Goal: Information Seeking & Learning: Learn about a topic

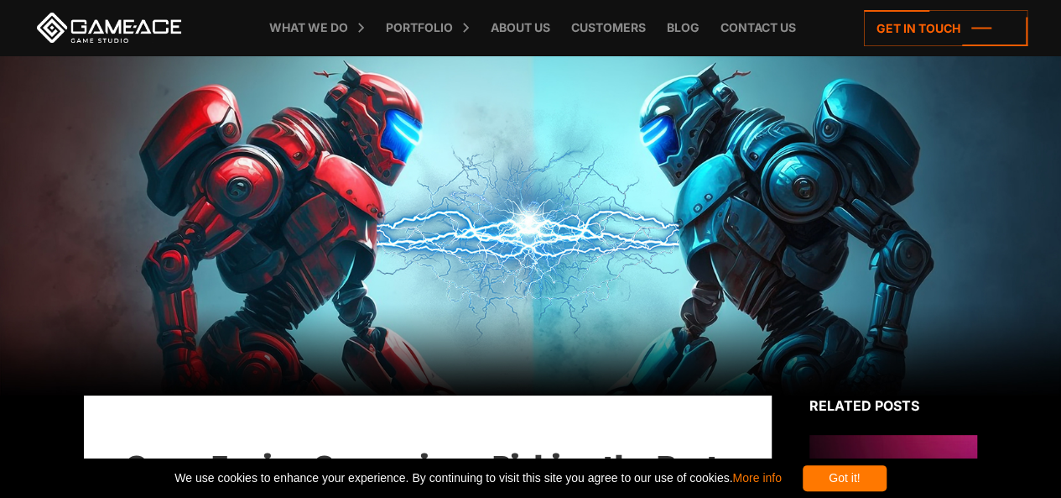
click at [586, 196] on div at bounding box center [530, 225] width 1061 height 340
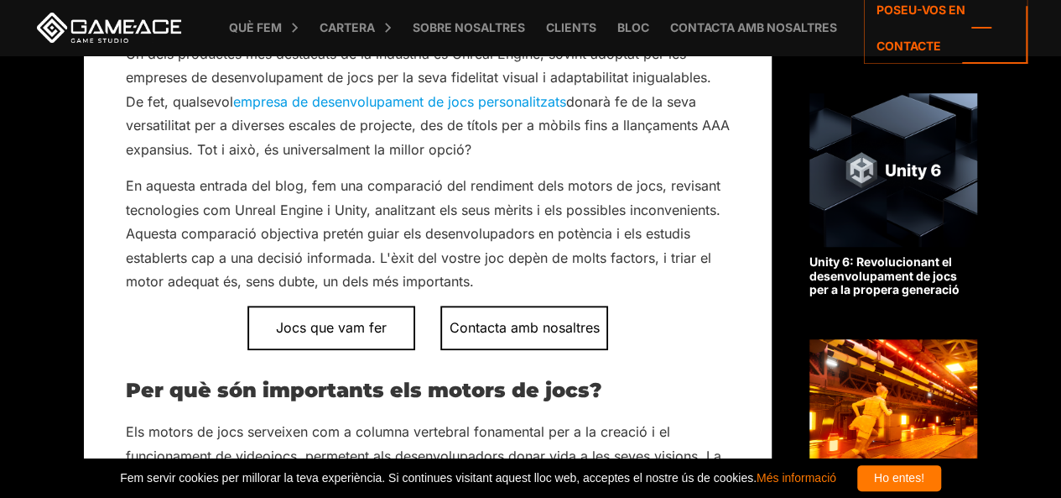
scroll to position [642, 0]
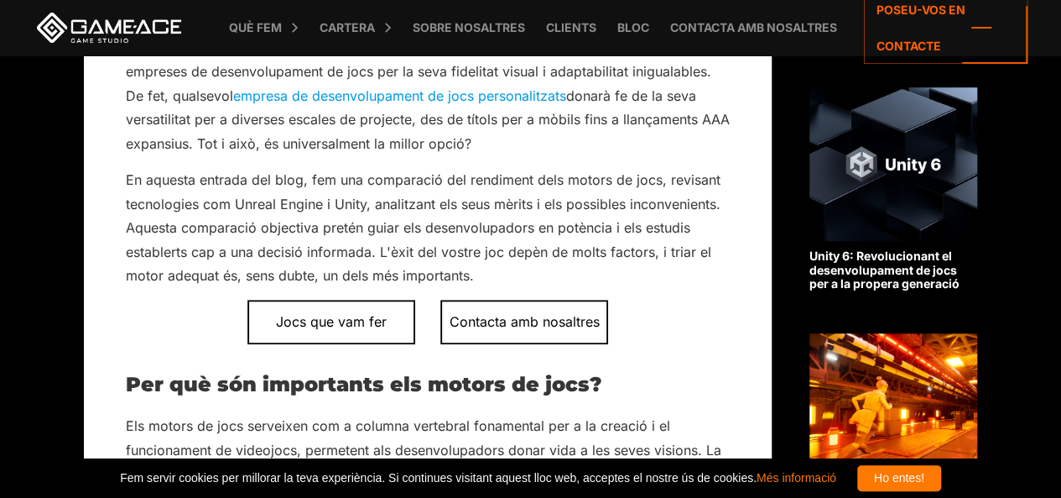
drag, startPoint x: 532, startPoint y: 274, endPoint x: 461, endPoint y: 180, distance: 117.5
click at [461, 180] on font "En aquesta entrada del blog, fem una comparació del rendiment dels motors de jo…" at bounding box center [423, 227] width 595 height 112
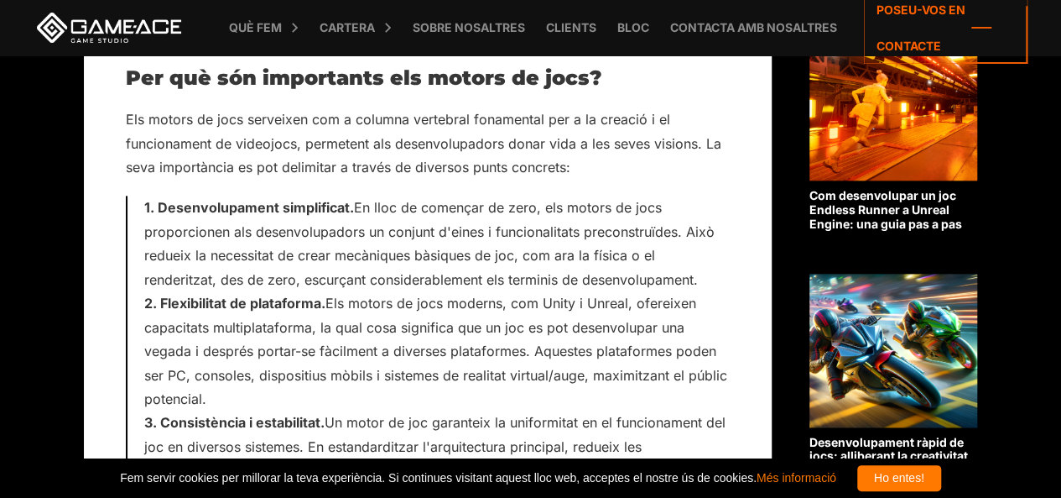
scroll to position [952, 0]
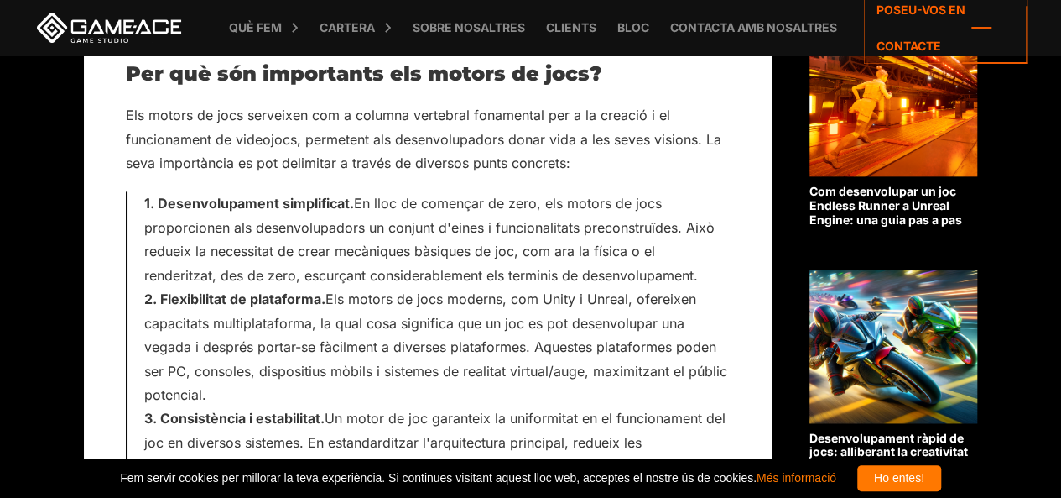
click at [338, 382] on li "Flexibilitat de plataforma. Els motors de jocs moderns, com Unity i Unreal, ofe…" at bounding box center [437, 346] width 586 height 119
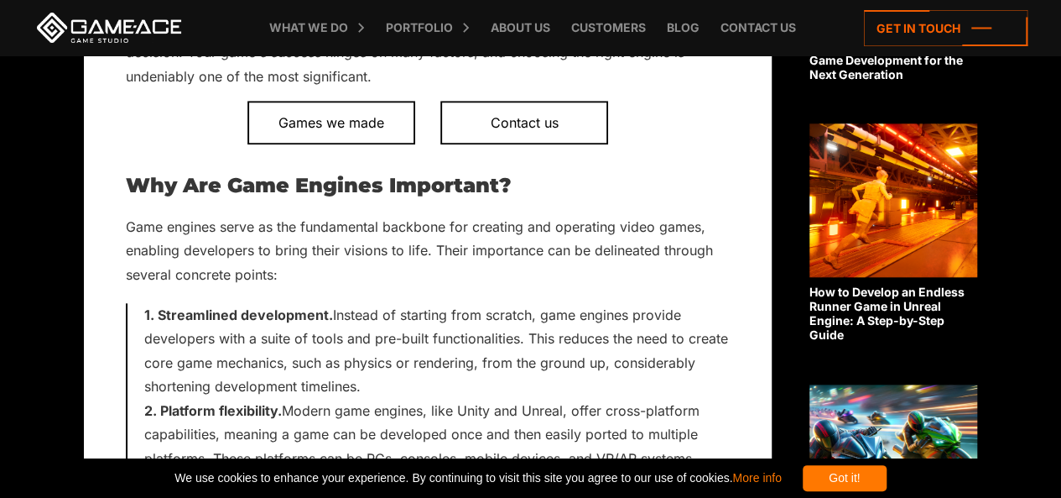
scroll to position [815, 0]
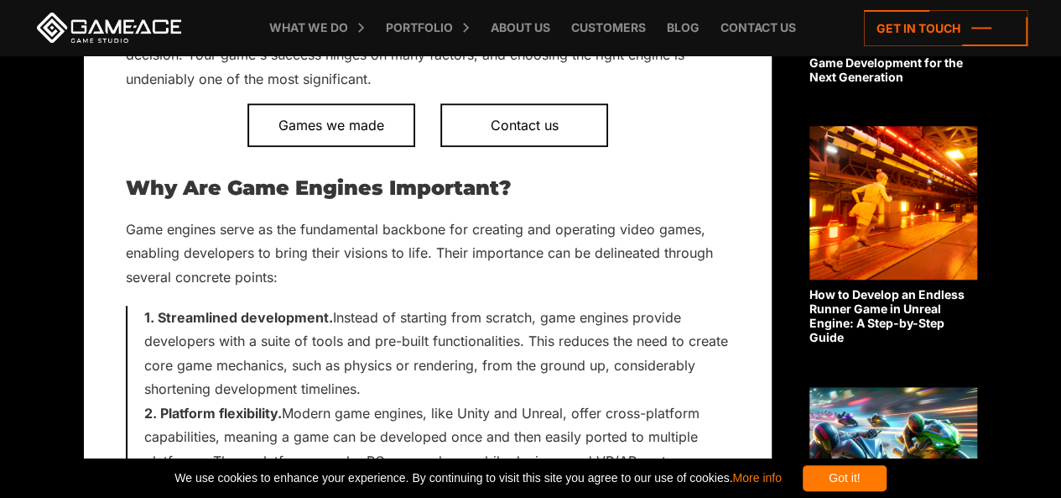
click at [519, 185] on h2 "Why Are Game Engines Important?" at bounding box center [428, 188] width 604 height 22
drag, startPoint x: 463, startPoint y: 222, endPoint x: 363, endPoint y: 234, distance: 100.5
click at [363, 234] on p "Game engines serve as the fundamental backbone for creating and operating video…" at bounding box center [428, 252] width 604 height 71
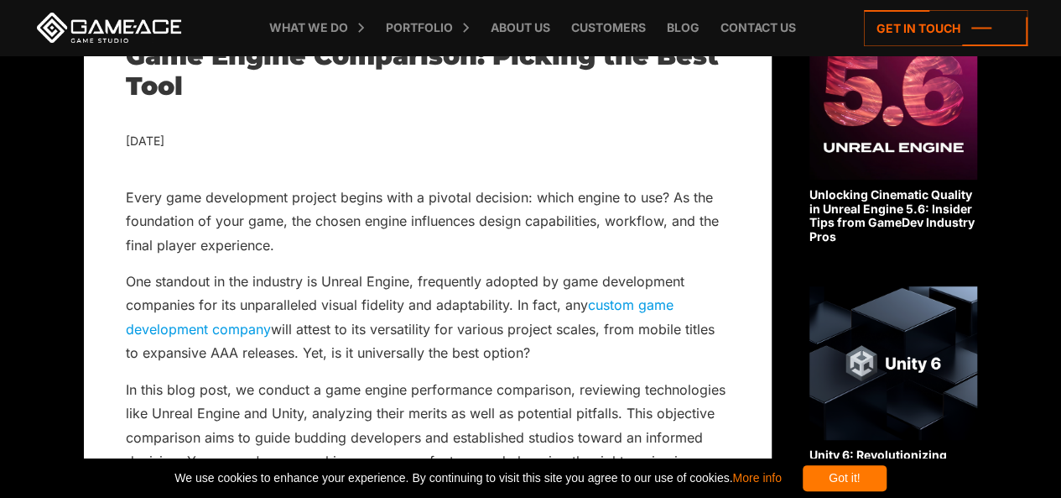
scroll to position [0, 0]
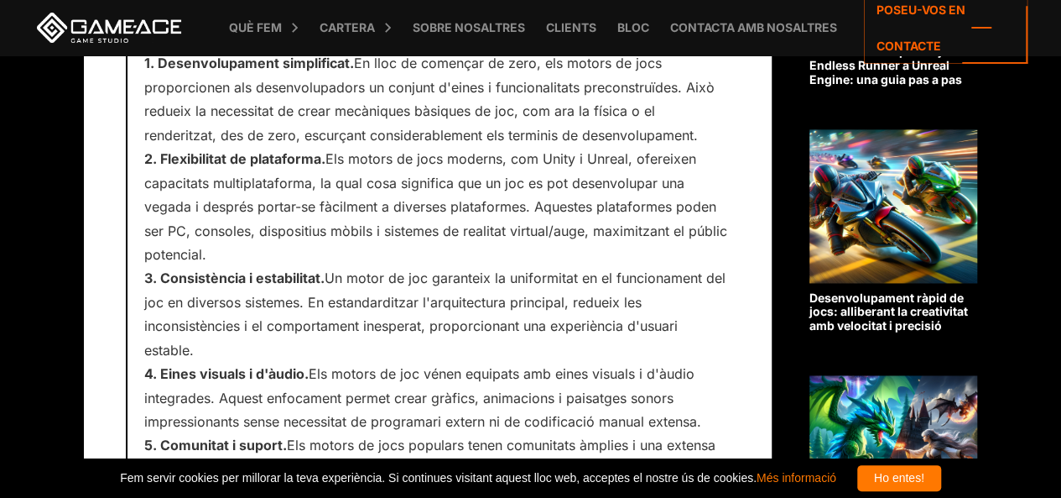
scroll to position [1093, 0]
